Goal: Task Accomplishment & Management: Manage account settings

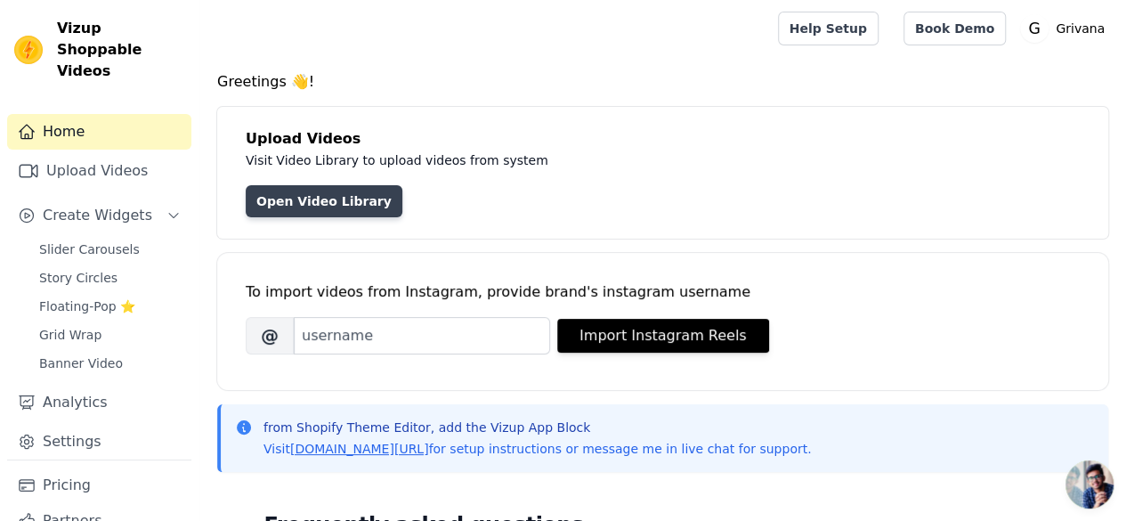
click at [321, 202] on link "Open Video Library" at bounding box center [324, 201] width 157 height 32
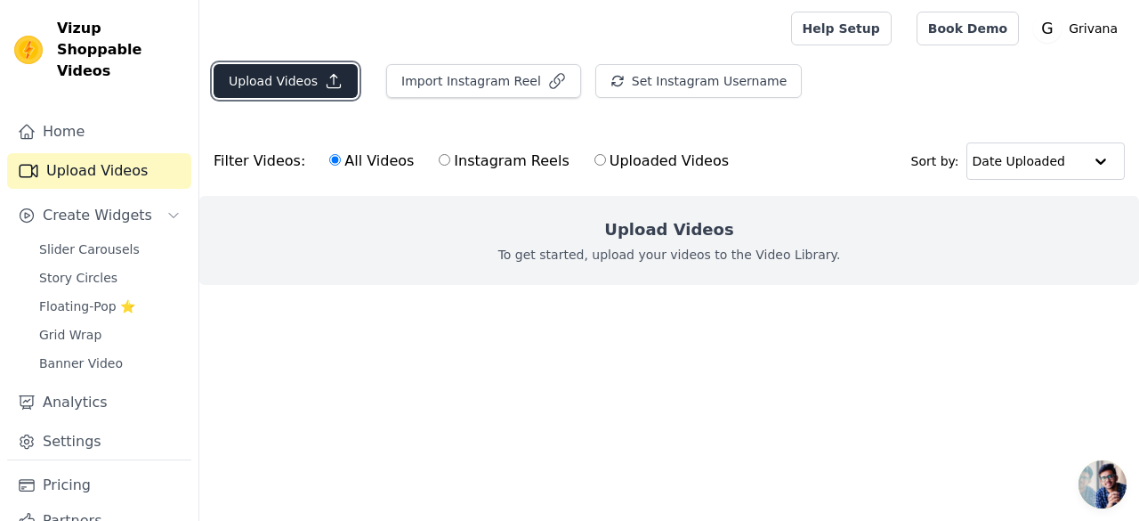
click at [313, 83] on button "Upload Videos" at bounding box center [286, 81] width 144 height 34
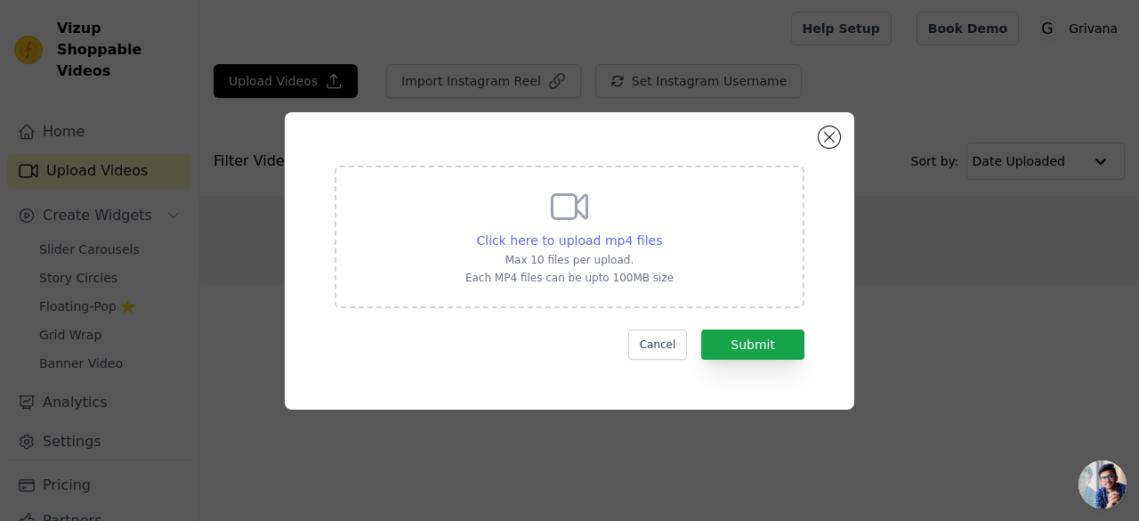
click at [612, 238] on span "Click here to upload mp4 files" at bounding box center [570, 240] width 186 height 14
click at [661, 231] on input "Click here to upload mp4 files Max 10 files per upload. Each MP4 files can be u…" at bounding box center [661, 230] width 1 height 1
click at [660, 337] on button "Cancel" at bounding box center [658, 344] width 60 height 30
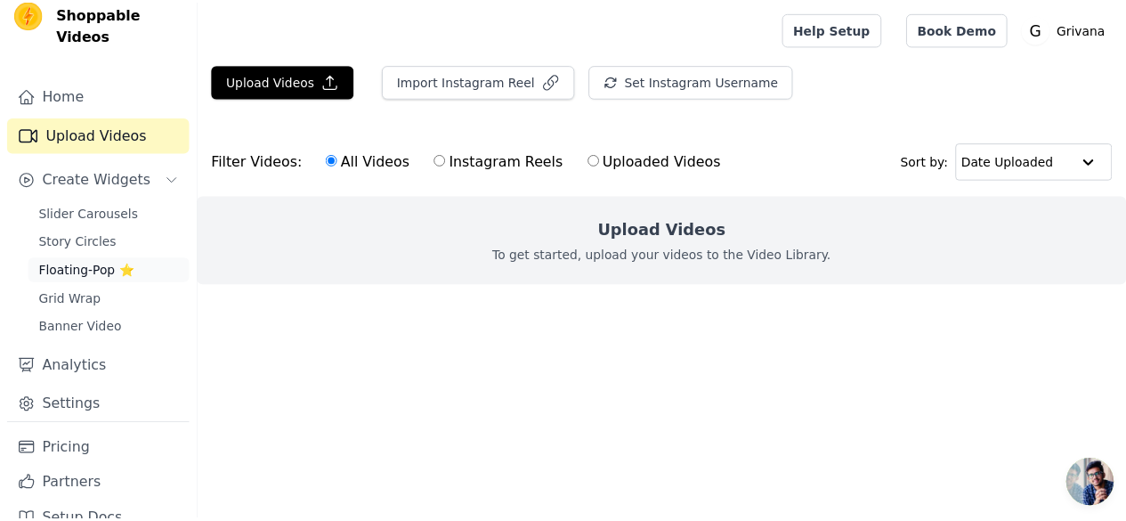
scroll to position [45, 0]
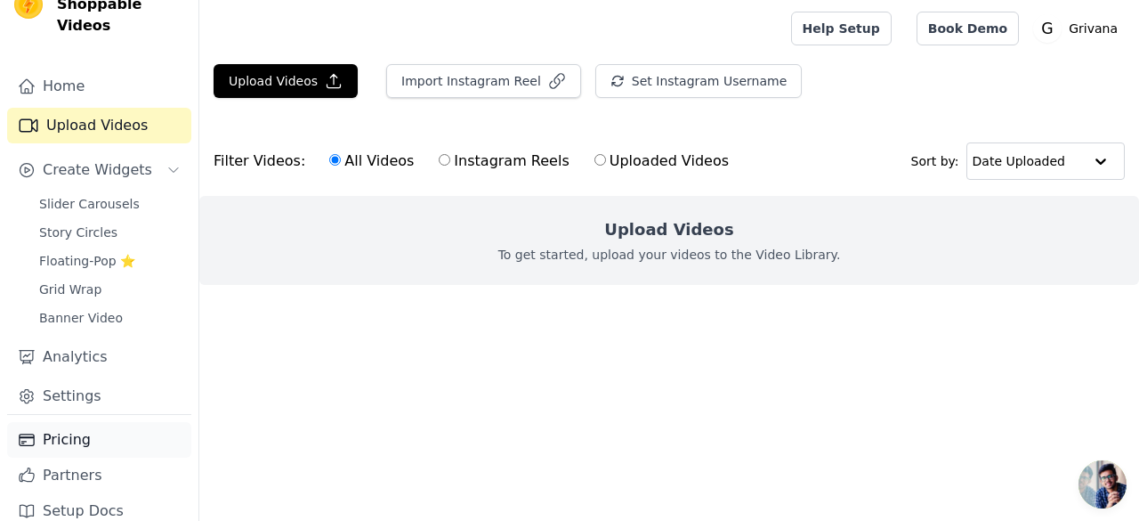
click at [77, 422] on link "Pricing" at bounding box center [99, 440] width 184 height 36
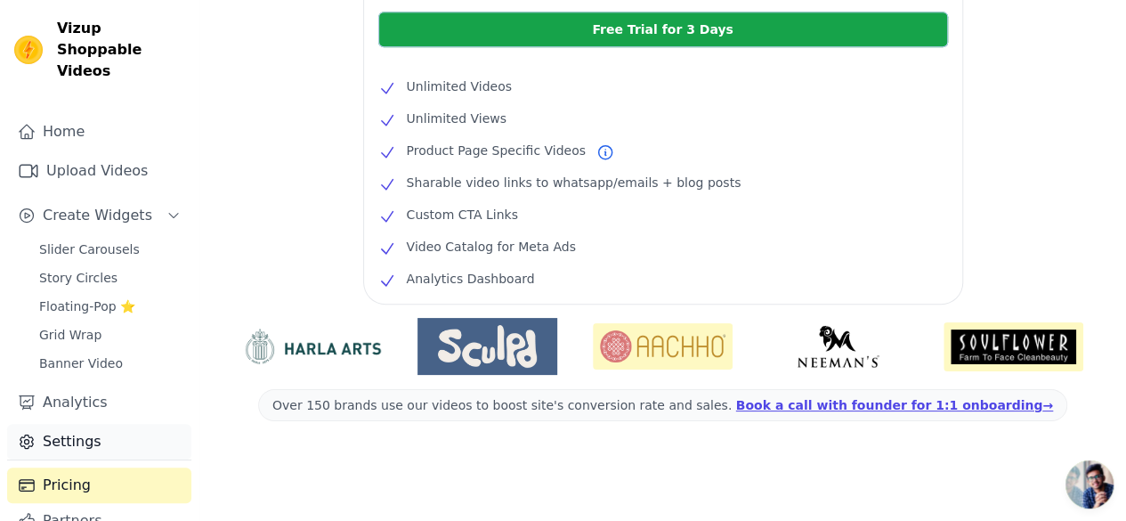
click at [72, 424] on link "Settings" at bounding box center [99, 442] width 184 height 36
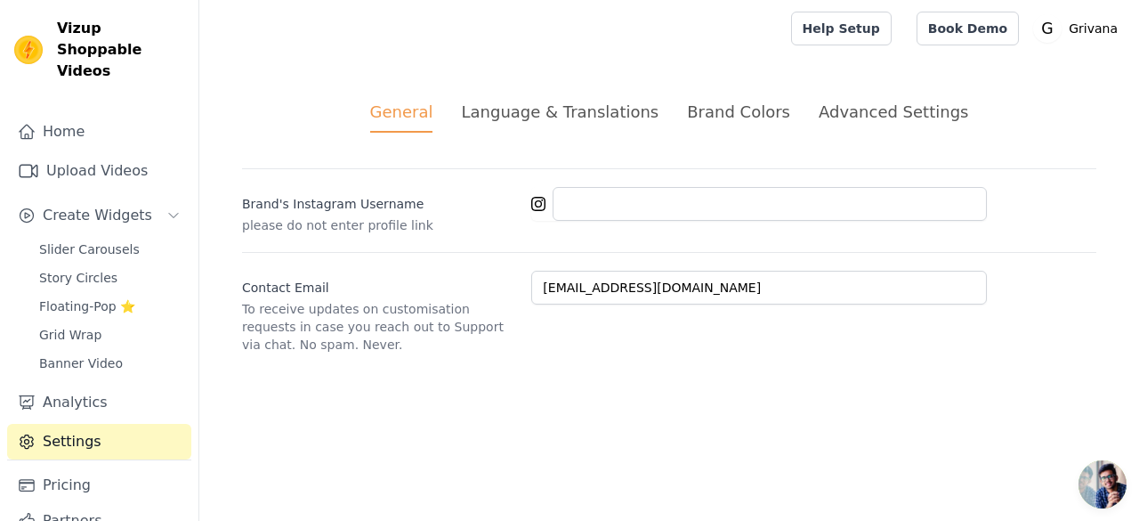
click at [576, 117] on div "Language & Translations" at bounding box center [560, 112] width 198 height 24
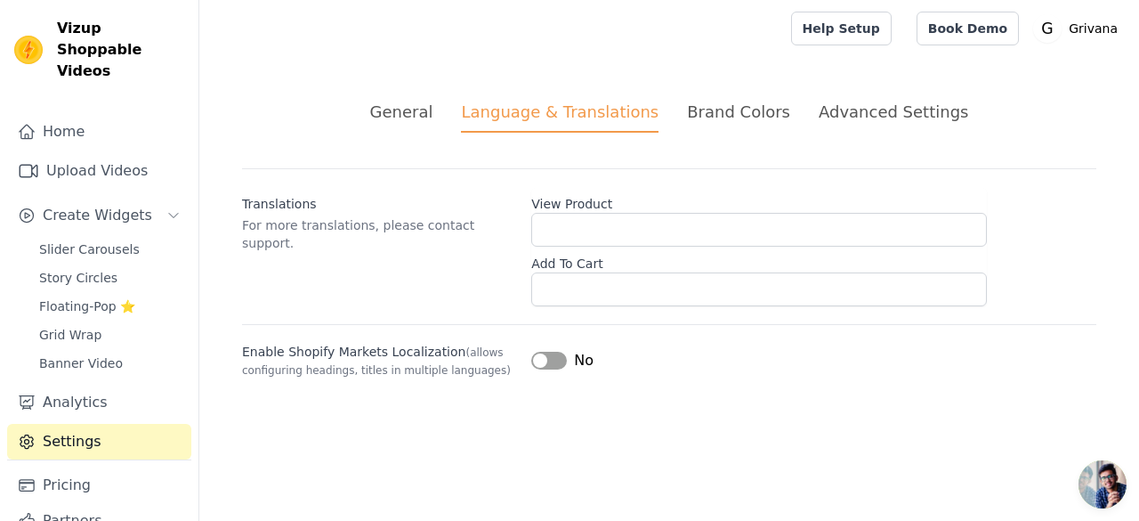
click at [731, 117] on div "Brand Colors" at bounding box center [738, 112] width 103 height 24
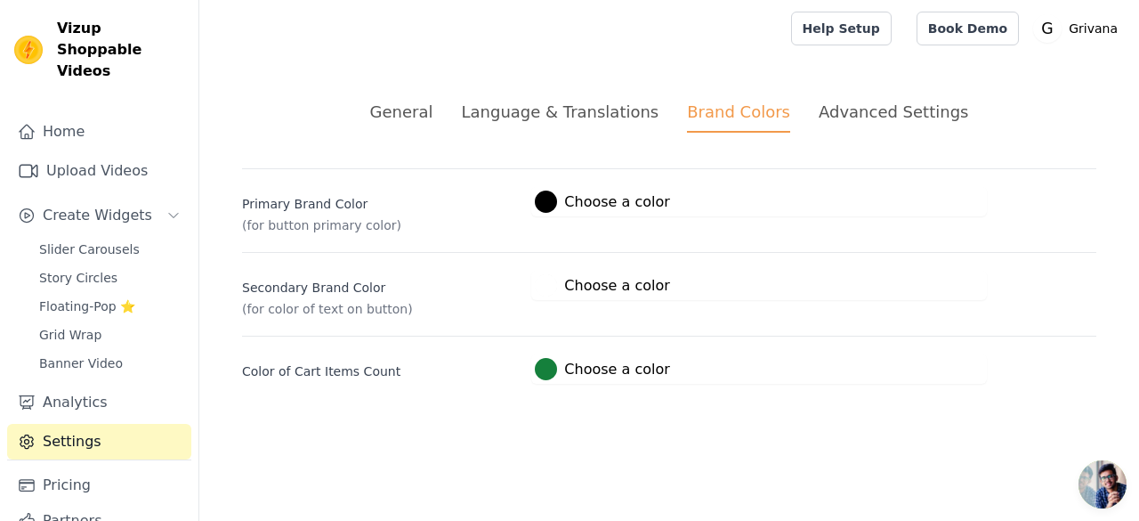
click at [857, 108] on div "Advanced Settings" at bounding box center [893, 112] width 149 height 24
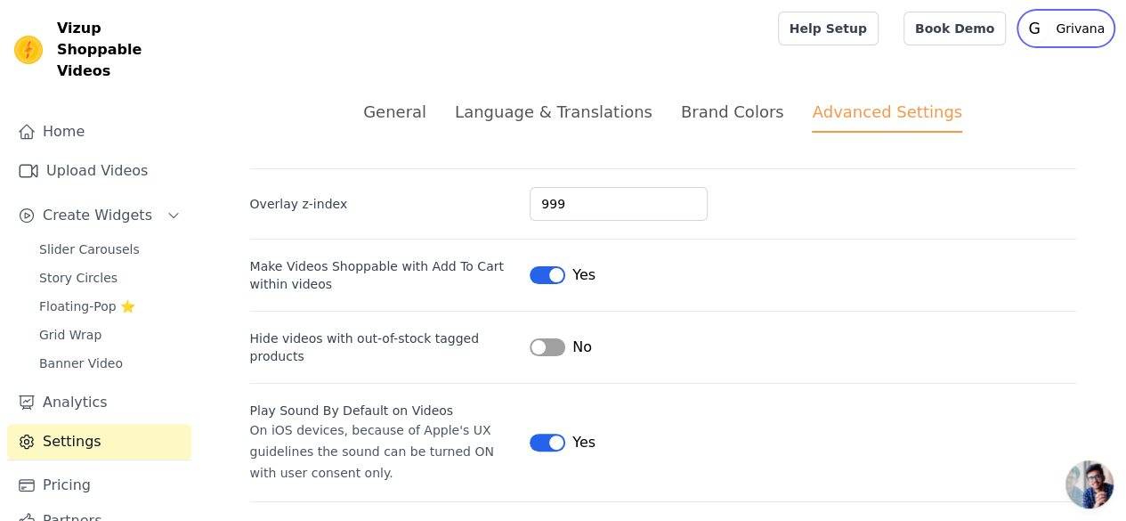
click at [1075, 28] on p "Grivana" at bounding box center [1079, 28] width 63 height 32
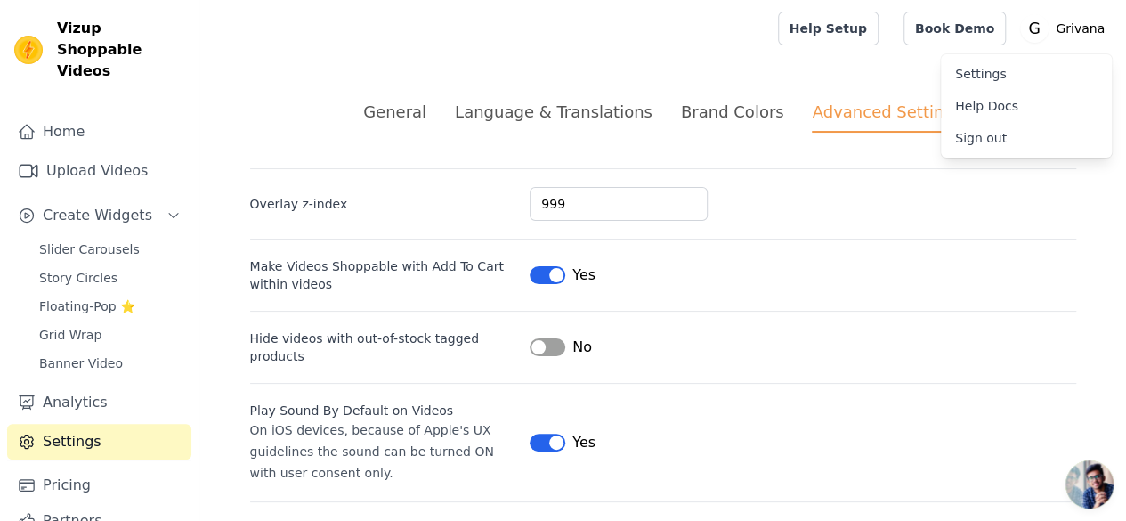
click at [978, 141] on link "Sign out" at bounding box center [1025, 138] width 171 height 32
